Goal: Task Accomplishment & Management: Manage account settings

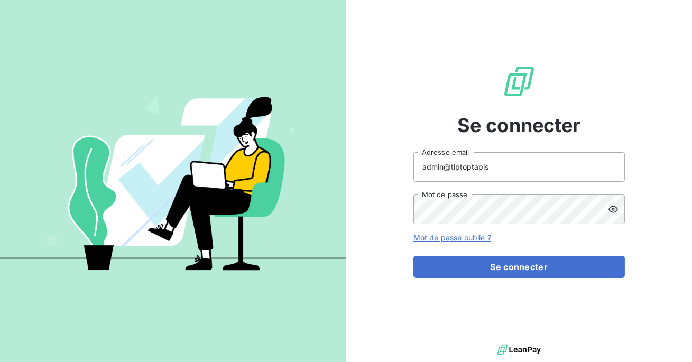
click at [486, 172] on input "admin@tiptoptapis" at bounding box center [518, 167] width 211 height 30
type input "admin@allianceradiologie"
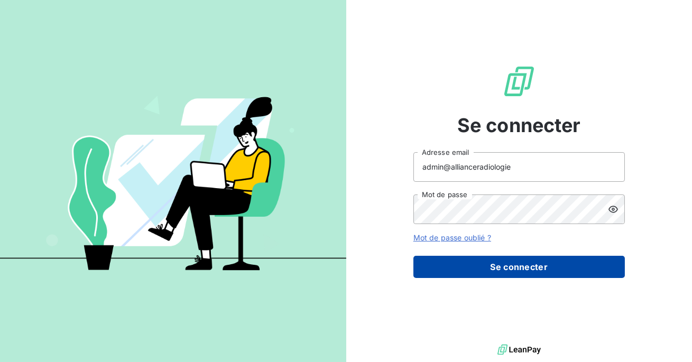
click at [495, 257] on button "Se connecter" at bounding box center [518, 267] width 211 height 22
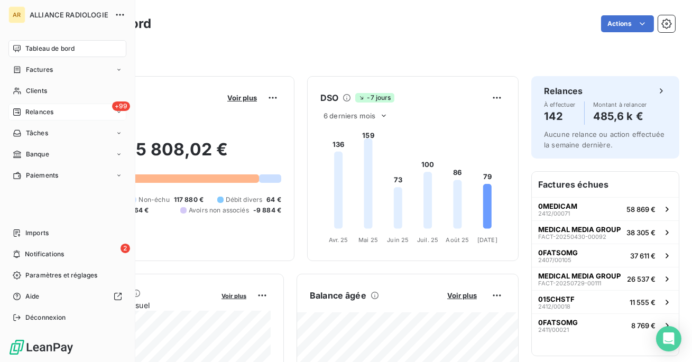
click at [23, 106] on div "+99 Relances" at bounding box center [67, 112] width 118 height 17
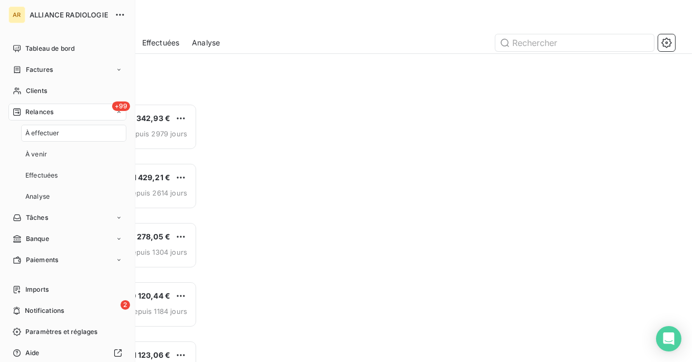
scroll to position [259, 146]
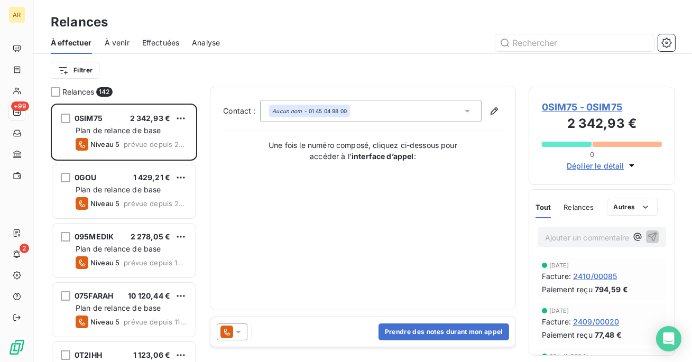
click at [163, 40] on span "Effectuées" at bounding box center [161, 43] width 38 height 11
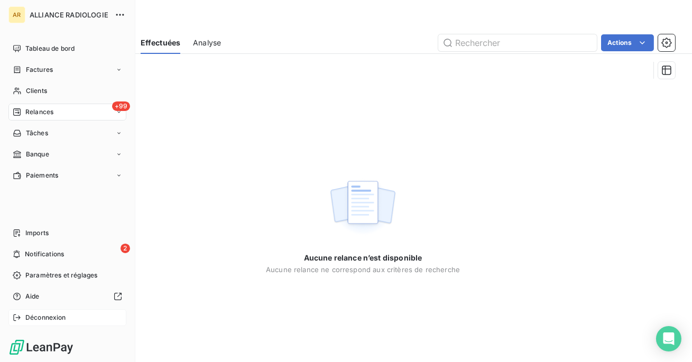
click at [27, 319] on span "Déconnexion" at bounding box center [45, 318] width 41 height 10
